Goal: Book appointment/travel/reservation

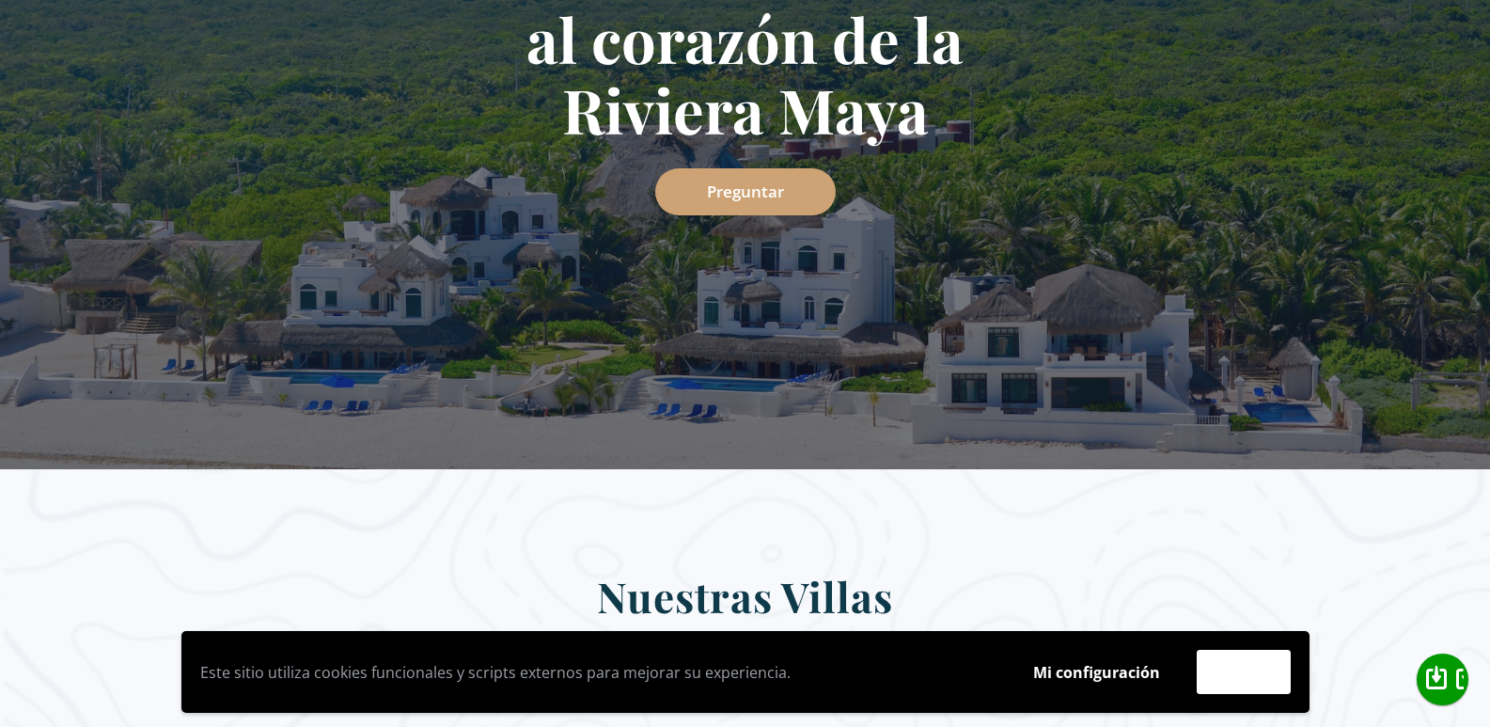
scroll to position [94, 0]
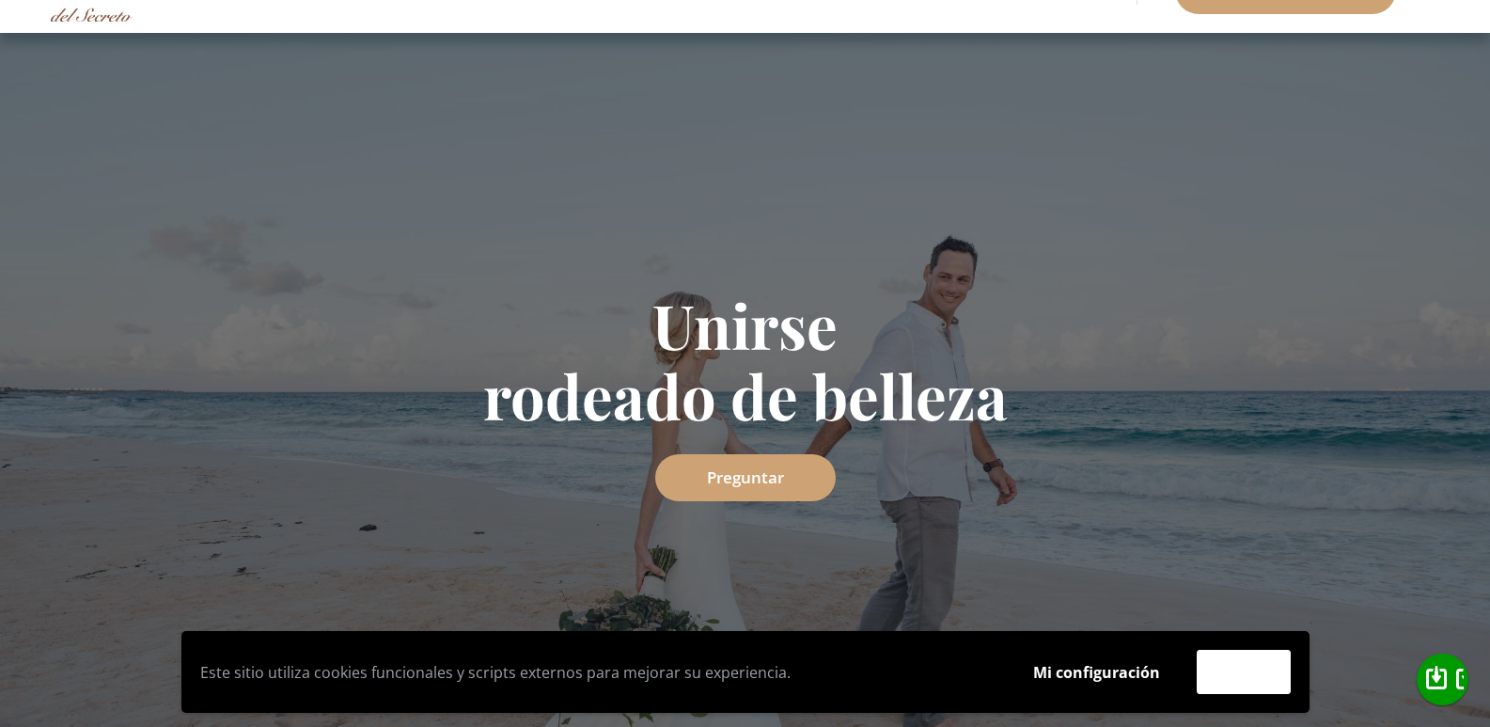
click at [763, 485] on font "Preguntar" at bounding box center [745, 496] width 77 height 22
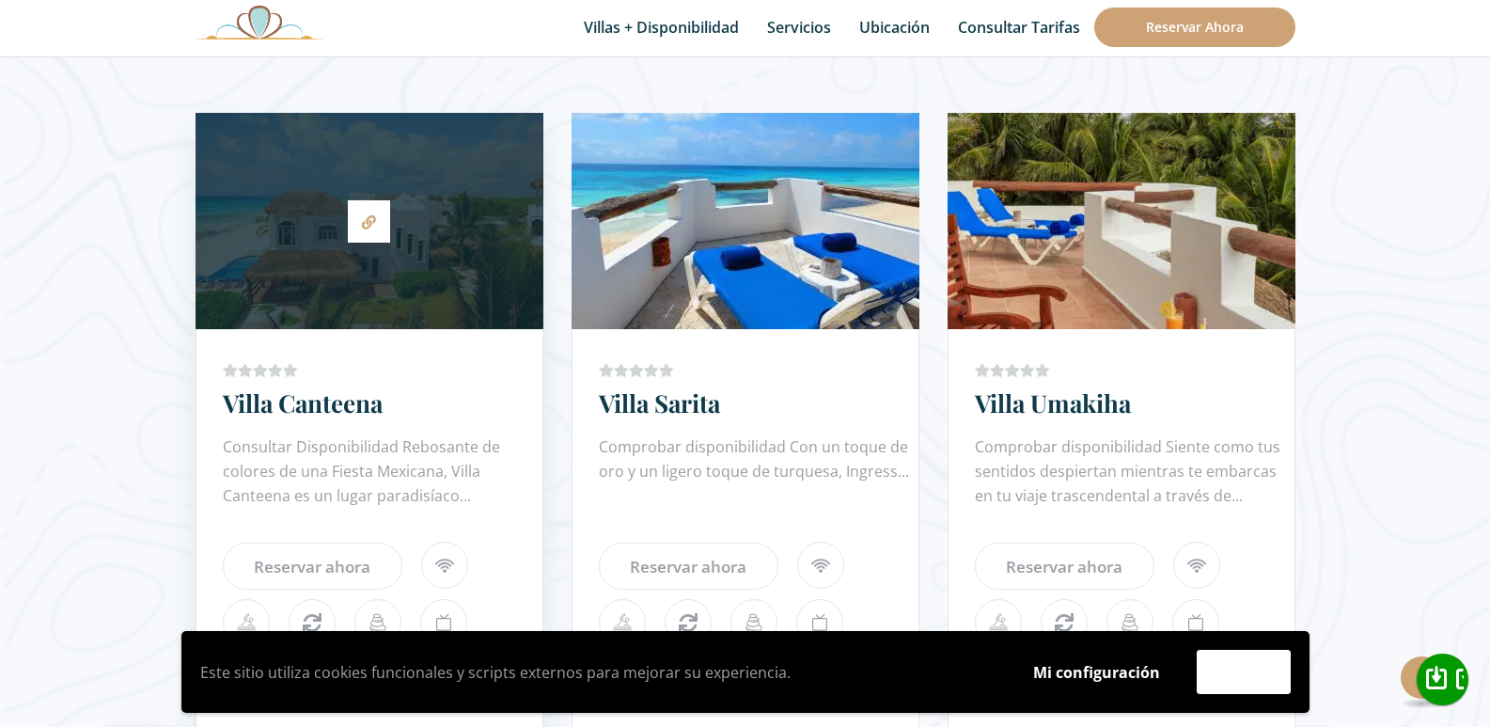
scroll to position [1204, 0]
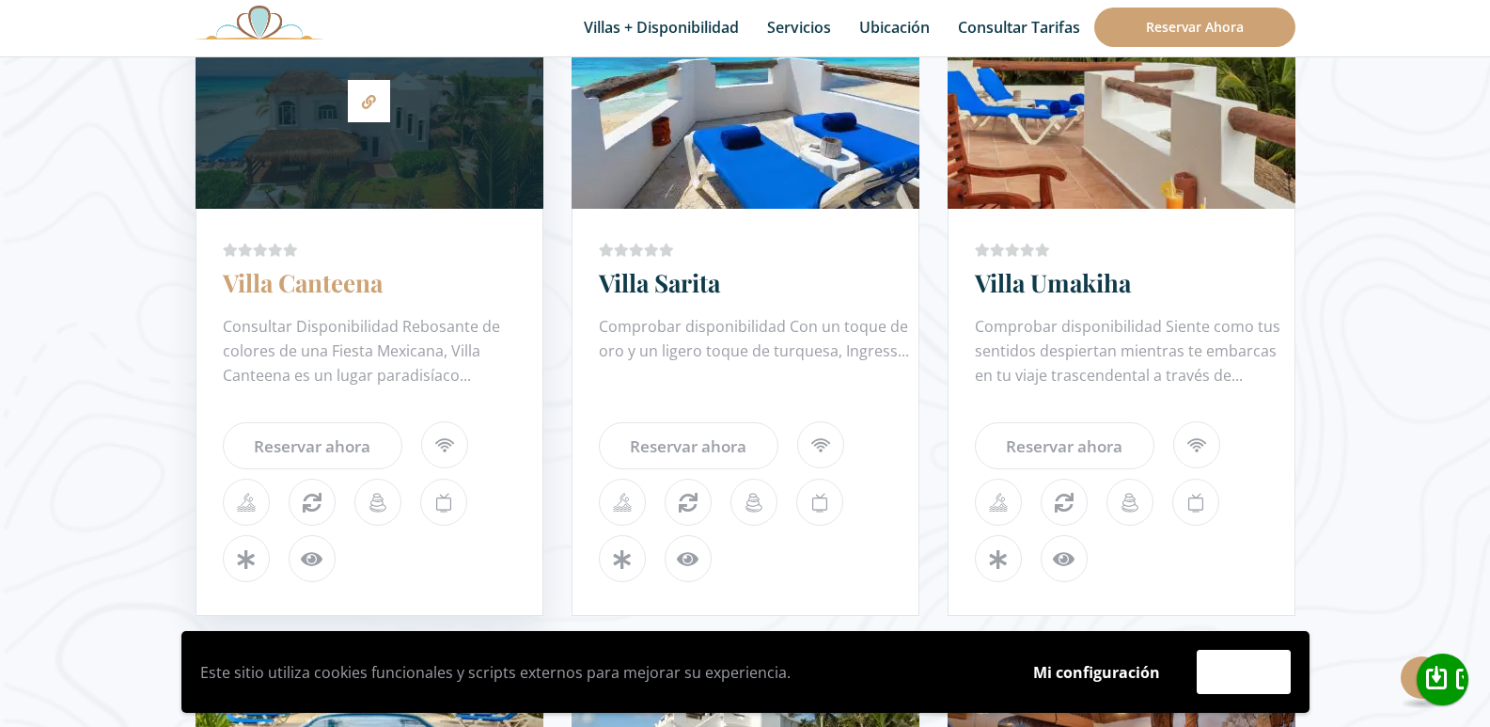
click at [322, 285] on font "Villa Canteena" at bounding box center [303, 282] width 160 height 33
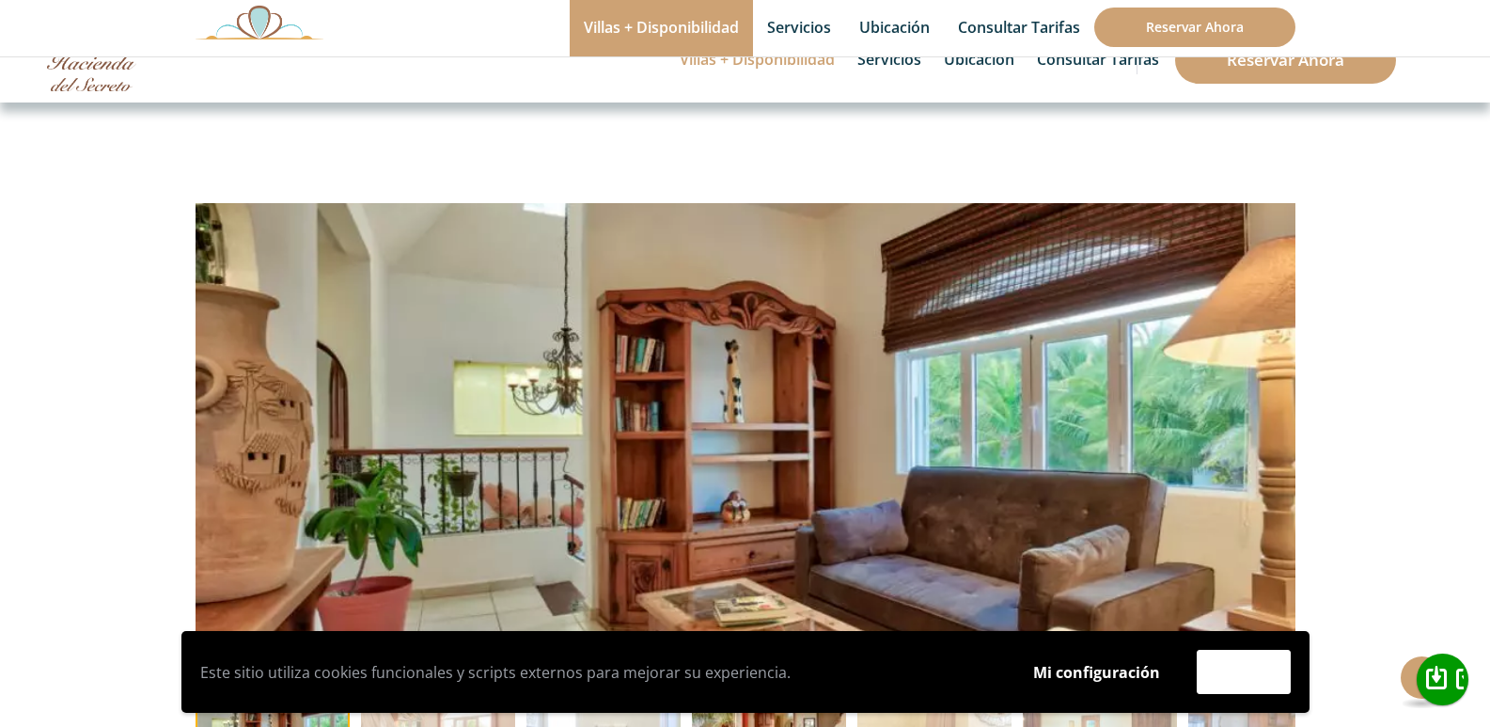
scroll to position [188, 0]
